Goal: Task Accomplishment & Management: Manage account settings

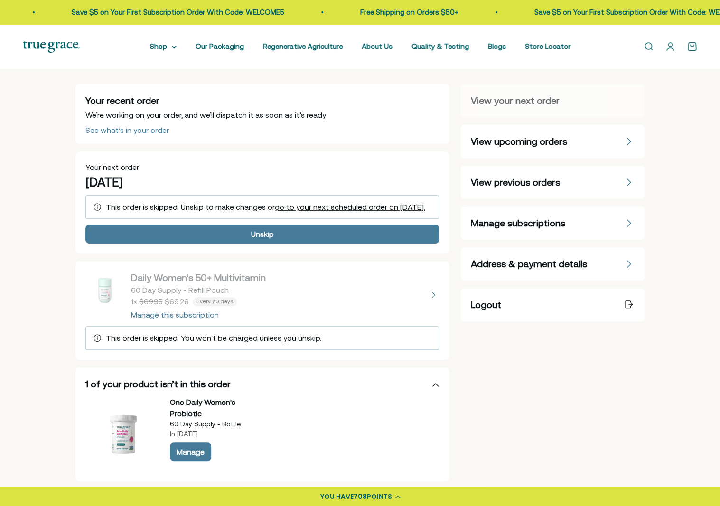
click at [527, 226] on span "Manage subscriptions" at bounding box center [518, 223] width 95 height 13
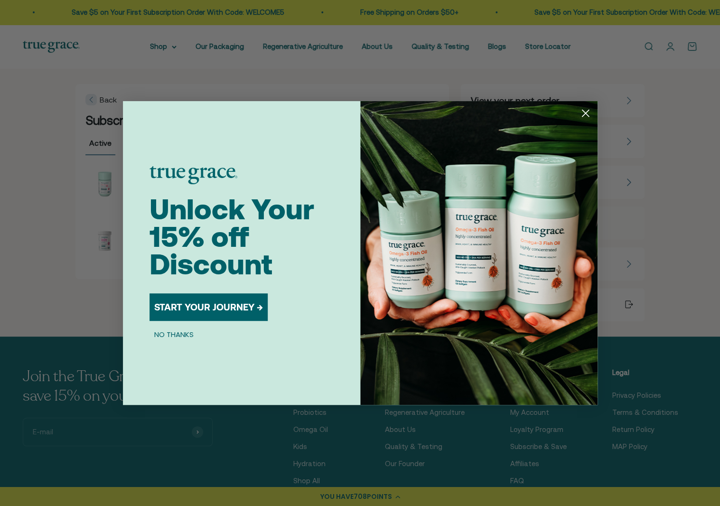
click at [589, 114] on circle "Close dialog" at bounding box center [586, 113] width 16 height 16
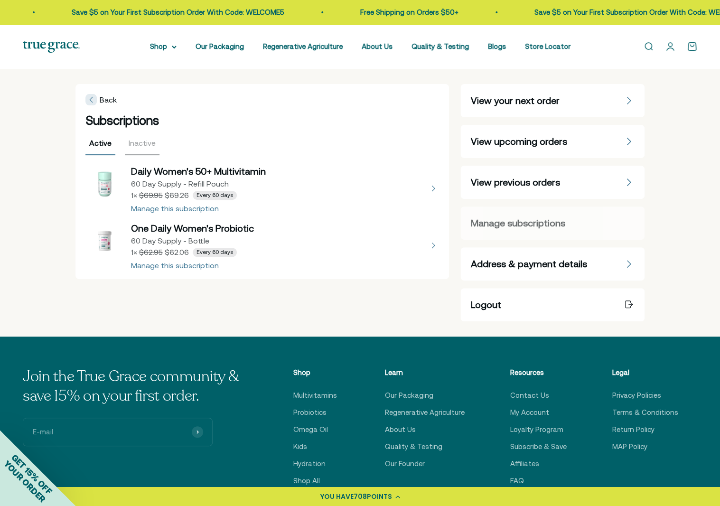
click at [166, 267] on button "view details about One Daily Women's Probiotic 60 Day Supply - Bottle 1 × $62.0…" at bounding box center [262, 245] width 354 height 47
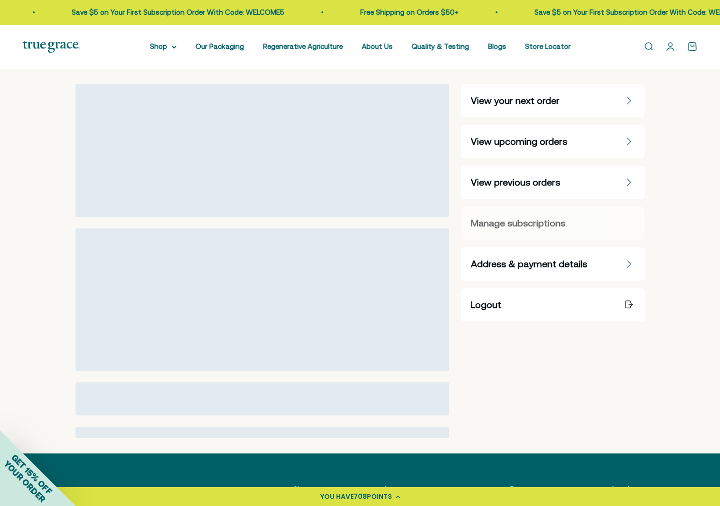
select select "60 Day"
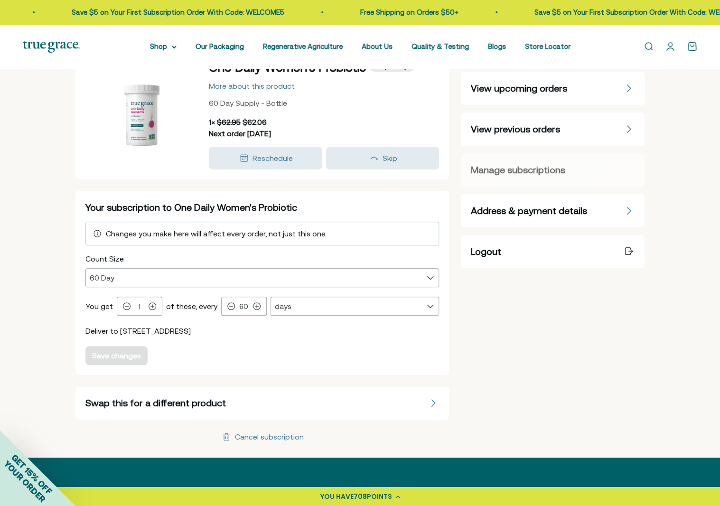
scroll to position [54, 0]
click at [270, 435] on div "Cancel subscription" at bounding box center [269, 437] width 69 height 8
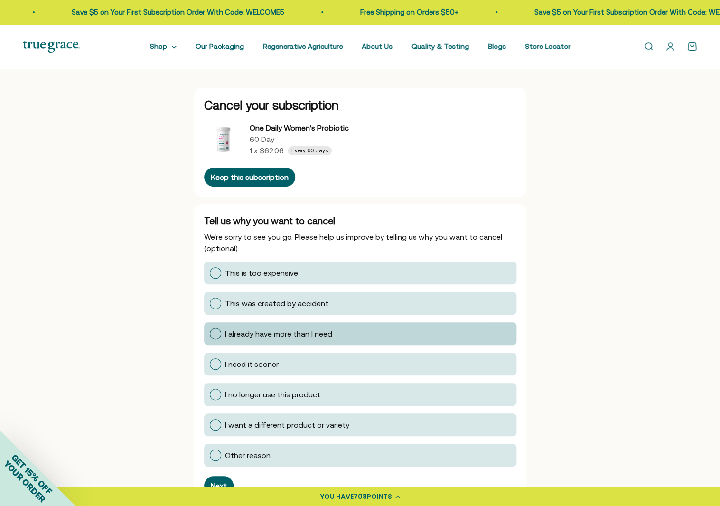
click at [216, 335] on div at bounding box center [215, 333] width 11 height 11
click at [209, 334] on input "I already have more than I need" at bounding box center [209, 334] width 0 height 0
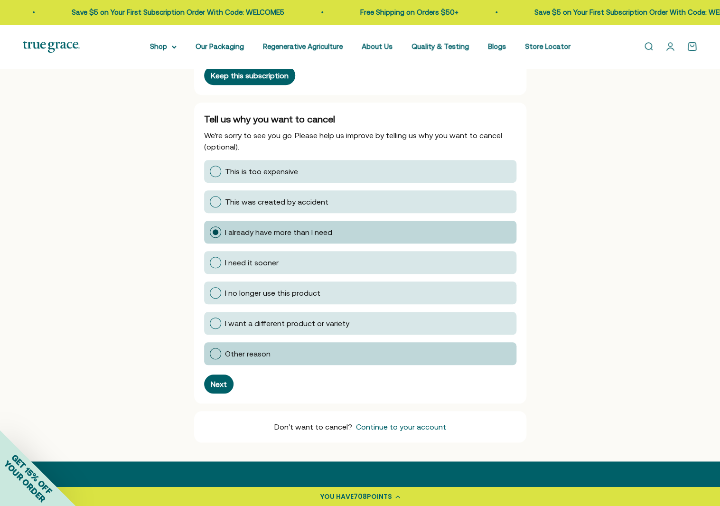
scroll to position [114, 0]
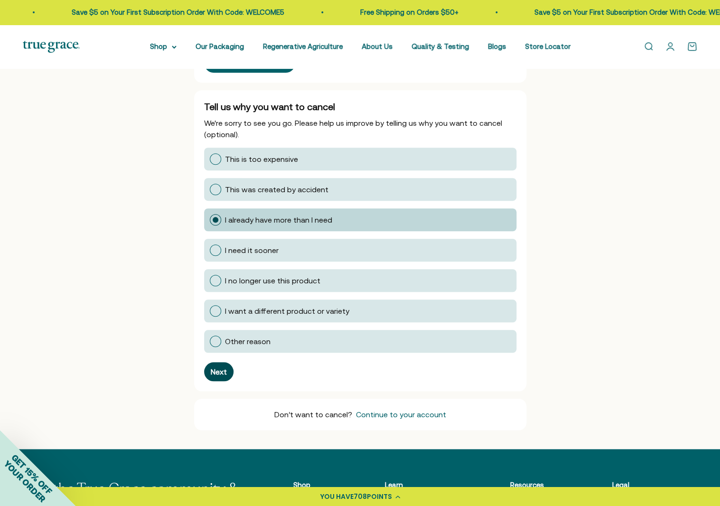
click at [212, 374] on div "Next" at bounding box center [219, 372] width 16 height 8
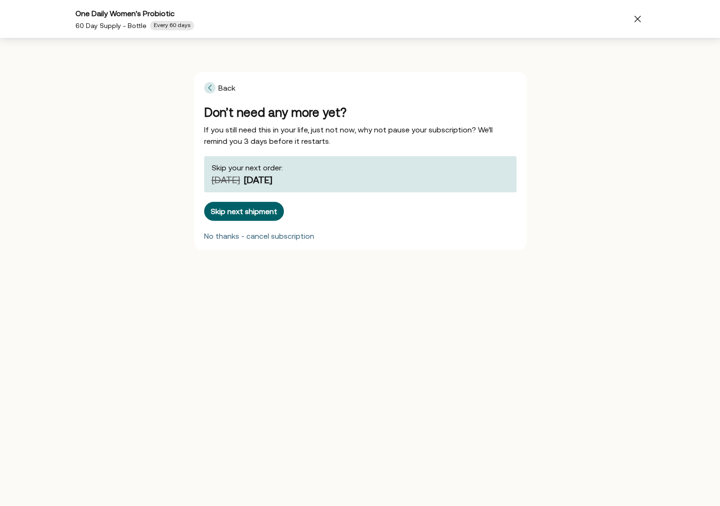
click at [240, 238] on div "No thanks - cancel subscription" at bounding box center [259, 236] width 110 height 8
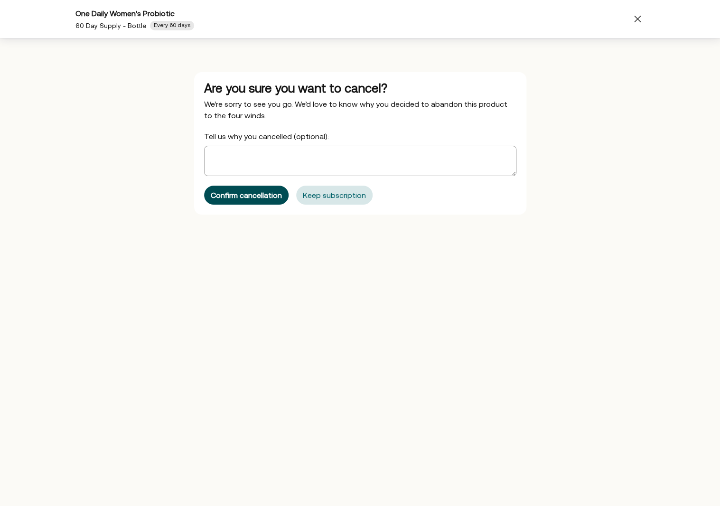
click at [243, 199] on div "Confirm cancellation" at bounding box center [246, 195] width 71 height 8
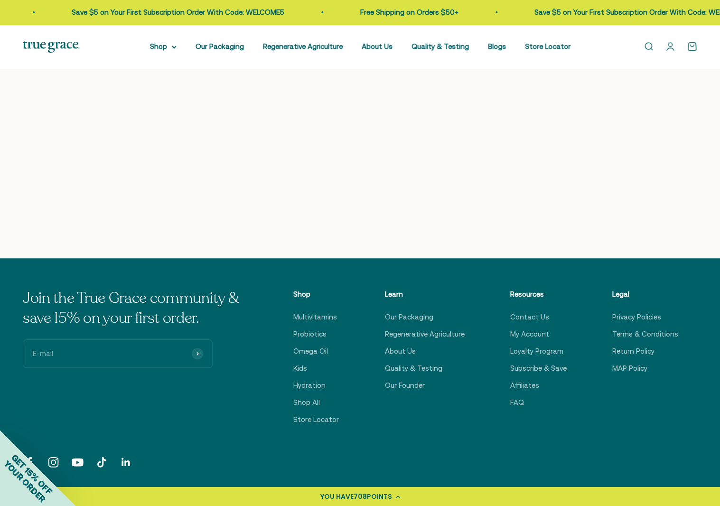
click at [668, 50] on link "Open account page" at bounding box center [670, 46] width 10 height 10
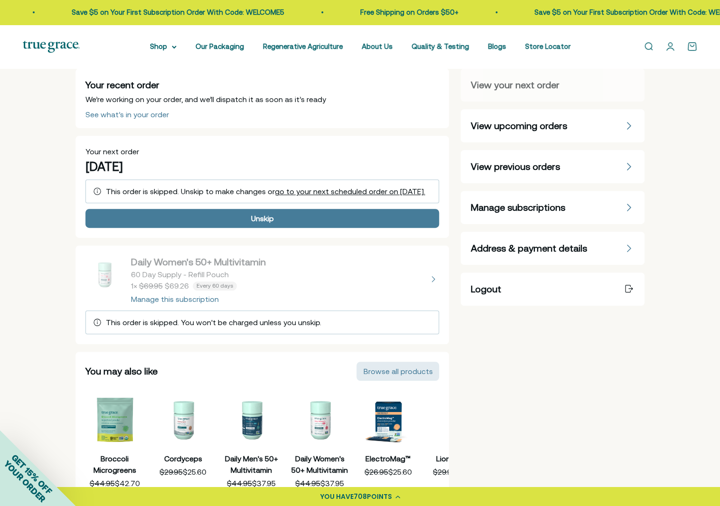
scroll to position [17, 0]
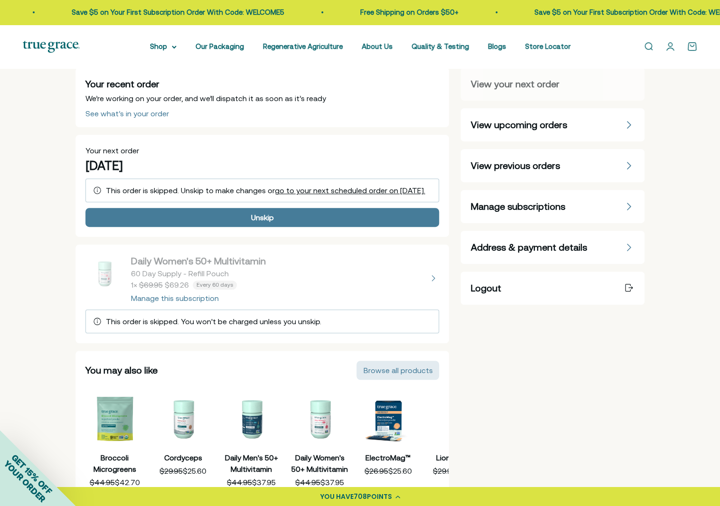
click at [199, 302] on button "view details about Daily Women's 50+ Multivitamin 60 Day Supply - Refill Pouch …" at bounding box center [262, 278] width 354 height 47
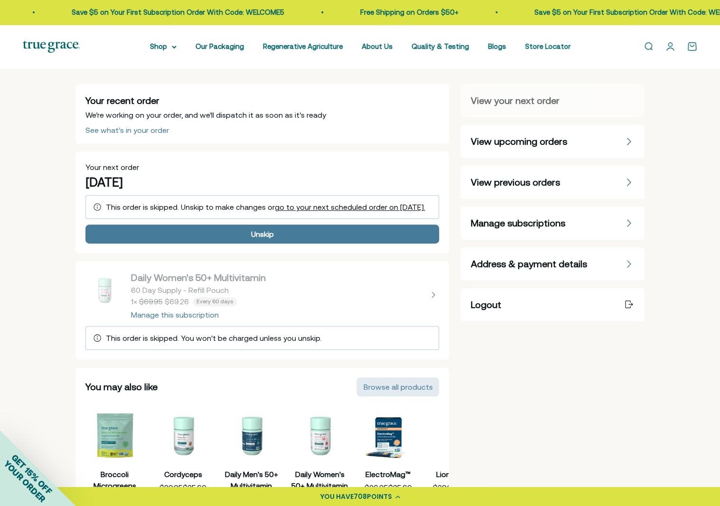
select select "60 Day"
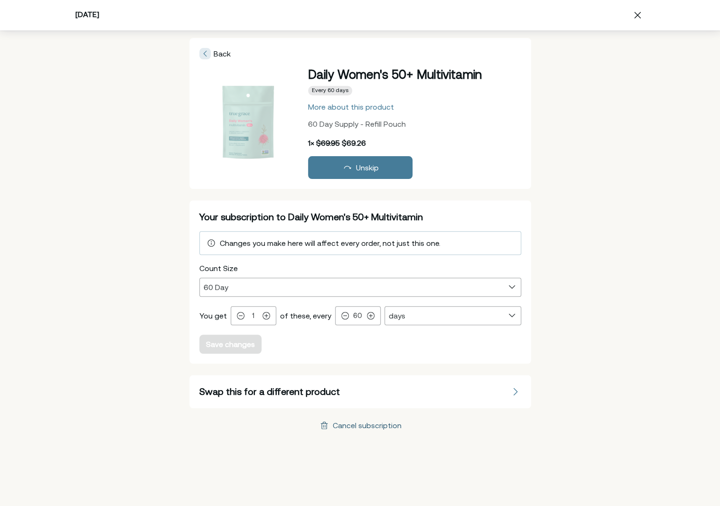
click at [351, 428] on div "Cancel subscription" at bounding box center [367, 426] width 69 height 8
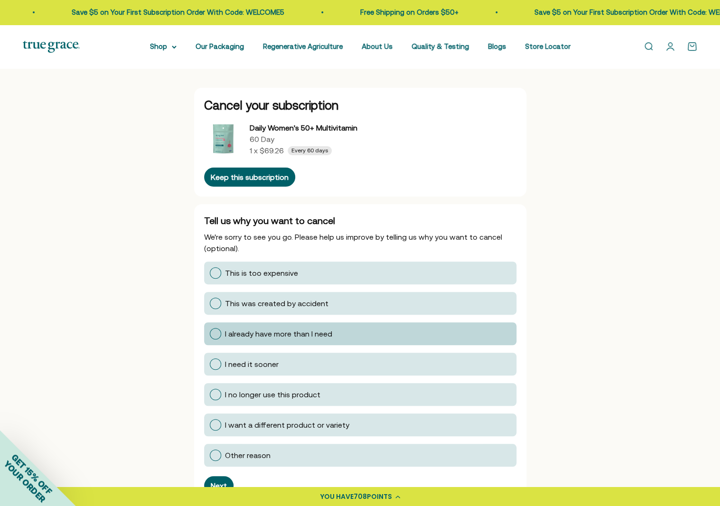
click at [205, 333] on label "I already have more than I need" at bounding box center [360, 333] width 313 height 23
click at [209, 334] on input "I already have more than I need" at bounding box center [209, 334] width 0 height 0
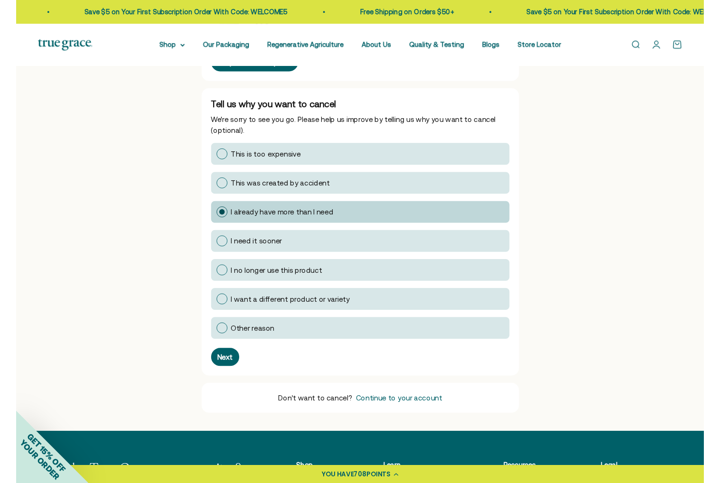
scroll to position [124, 0]
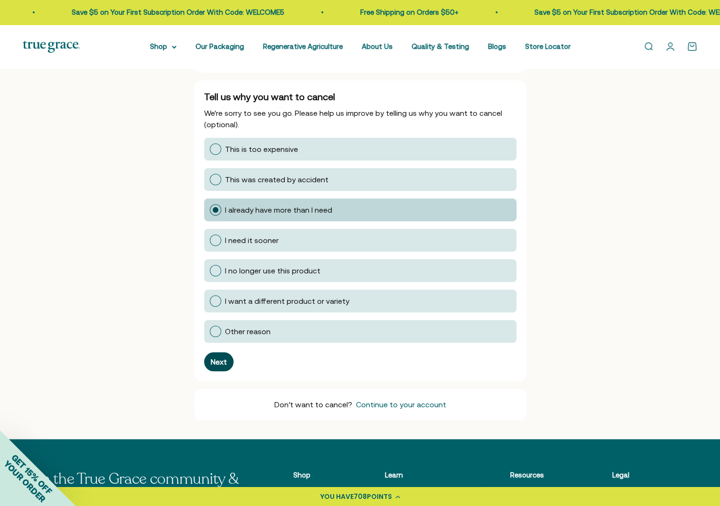
click at [217, 360] on div "Next" at bounding box center [219, 362] width 16 height 8
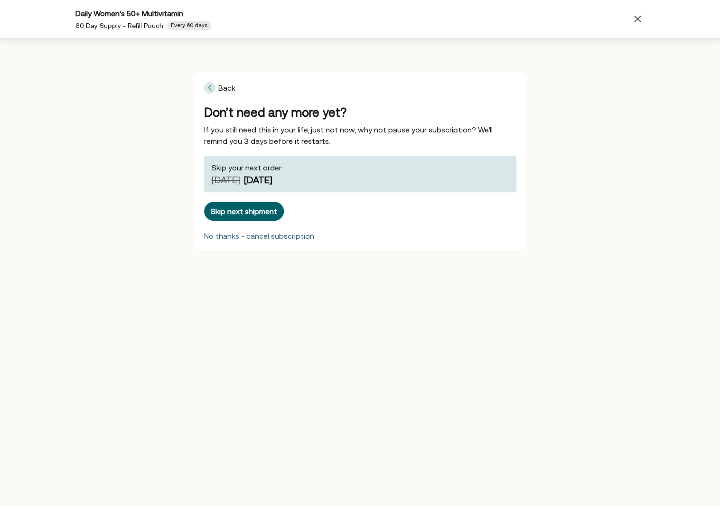
click at [272, 237] on div "No thanks - cancel subscription" at bounding box center [259, 236] width 110 height 8
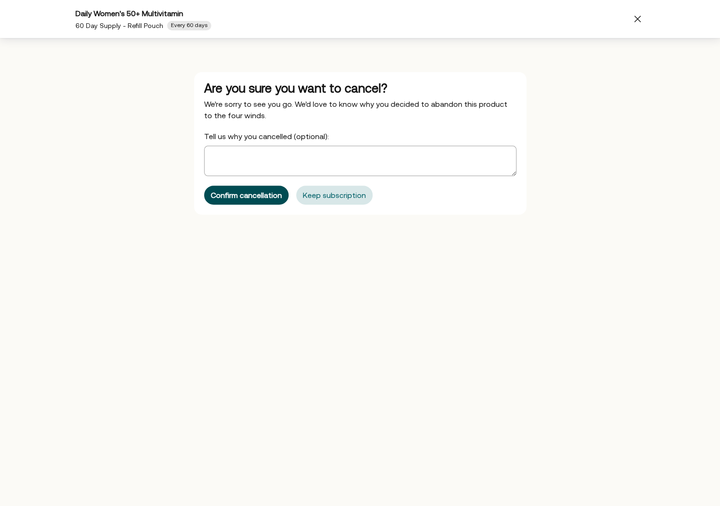
click at [254, 200] on button "Confirm cancellation" at bounding box center [246, 195] width 85 height 19
